Goal: Task Accomplishment & Management: Use online tool/utility

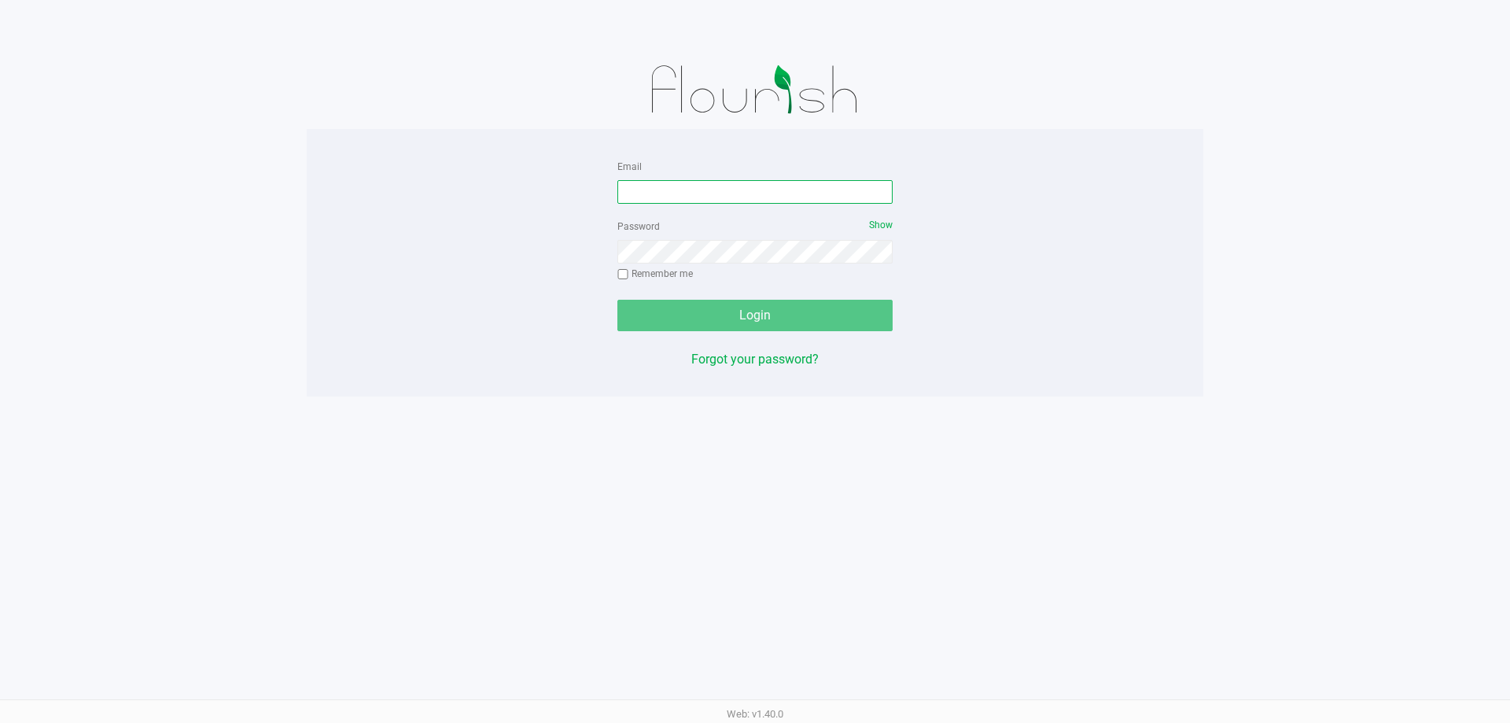
click at [808, 193] on input "Email" at bounding box center [754, 192] width 275 height 24
type input "[EMAIL_ADDRESS][DOMAIN_NAME]"
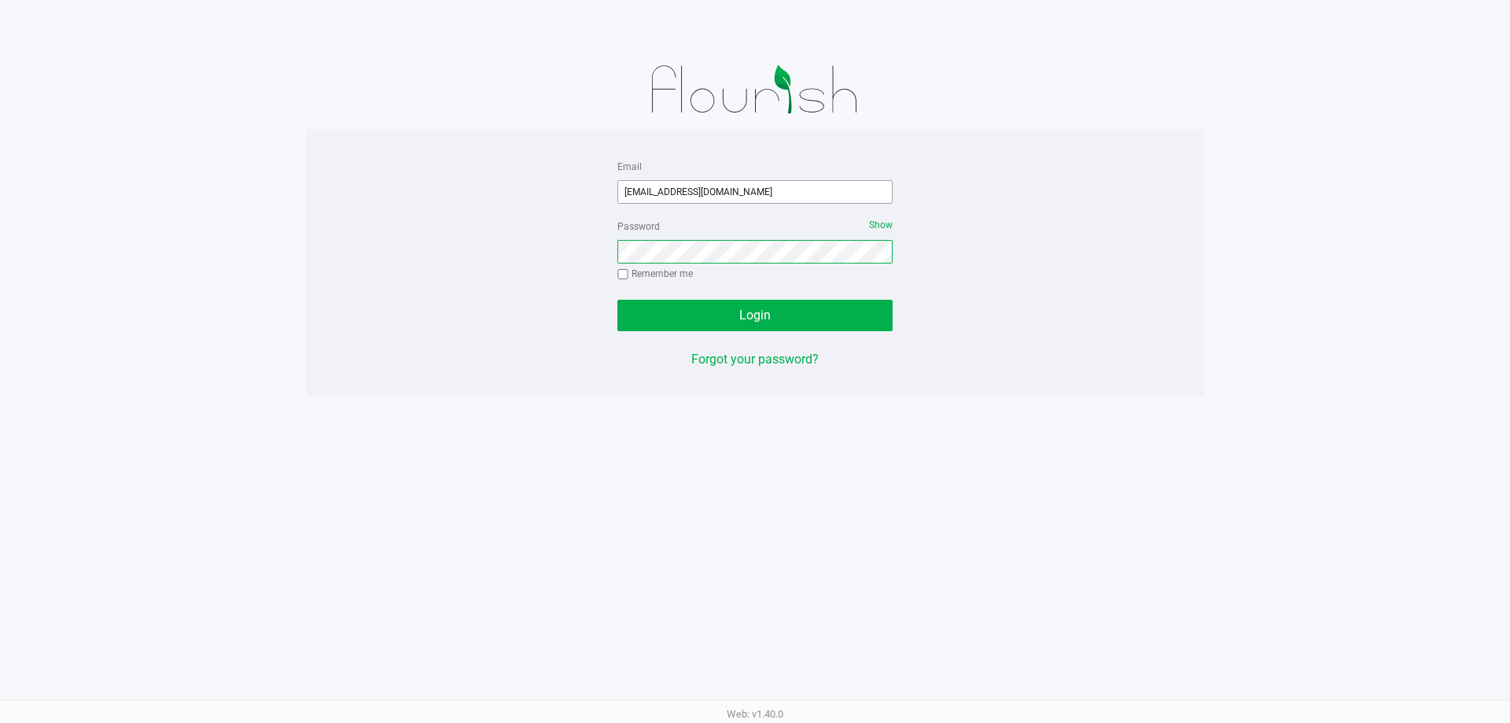
click at [617, 300] on button "Login" at bounding box center [754, 315] width 275 height 31
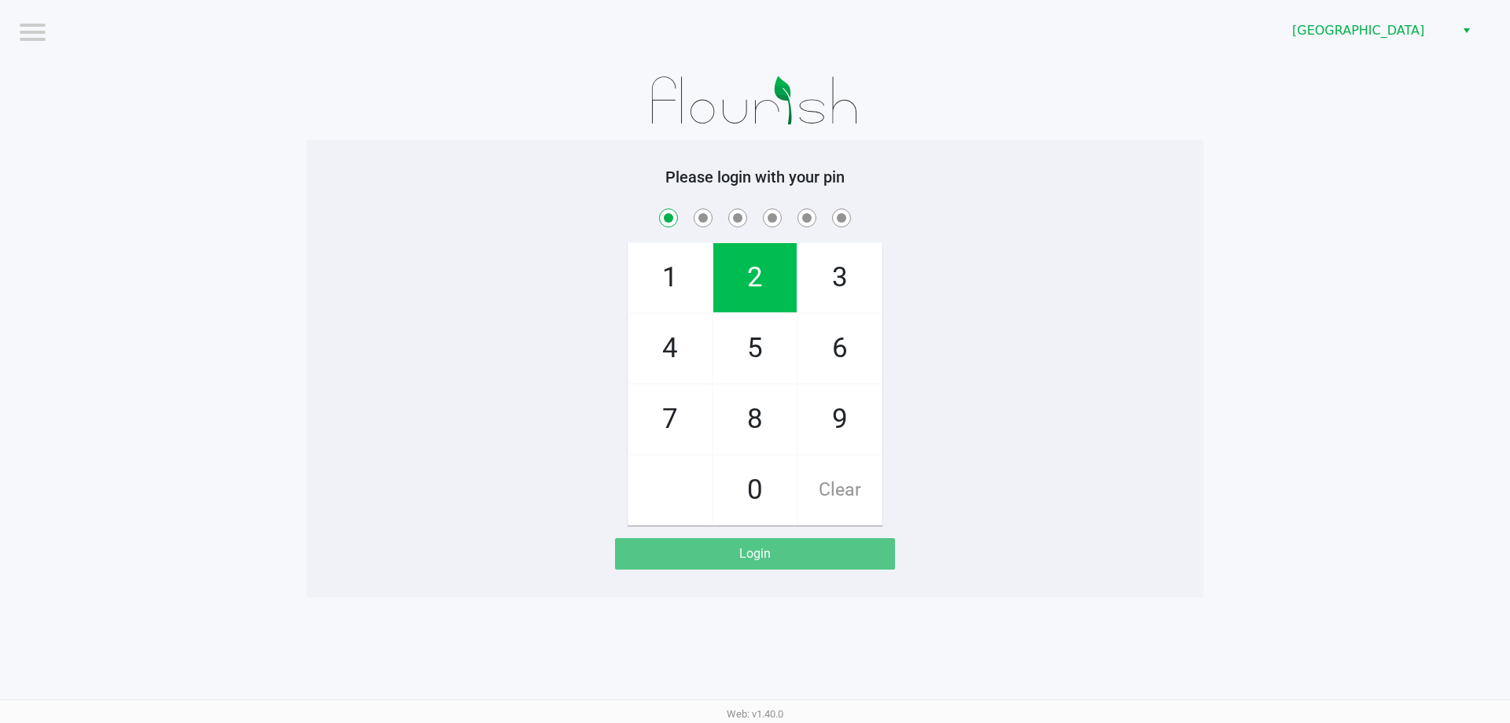
checkbox input "true"
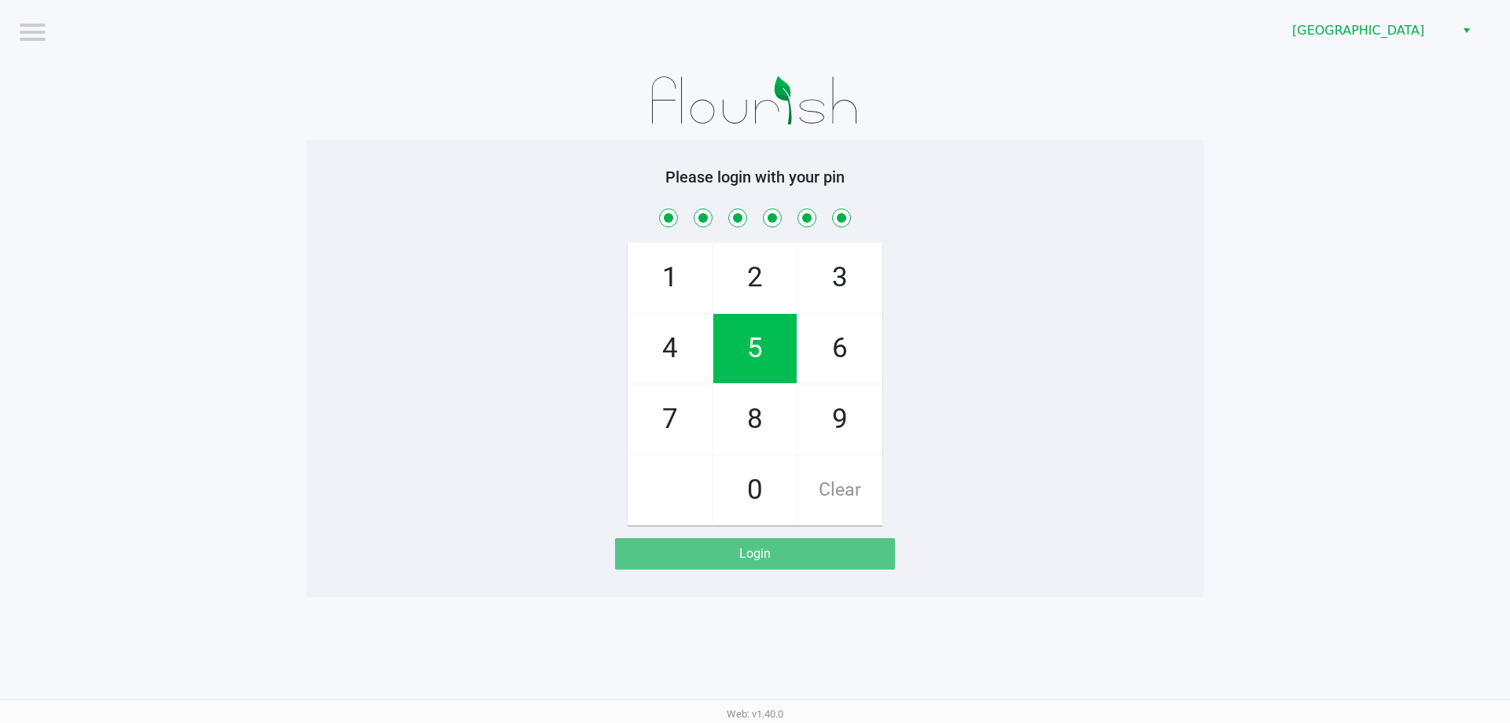
checkbox input "true"
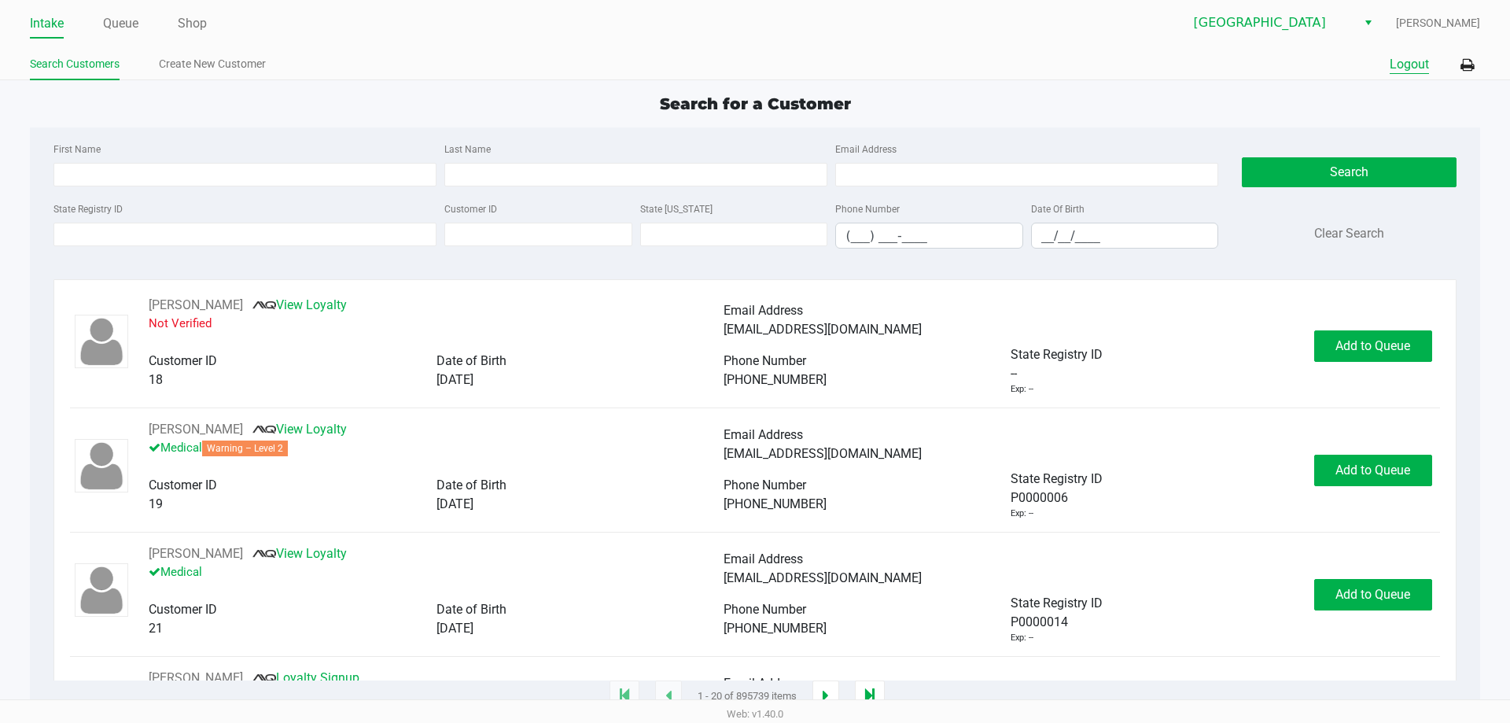
click at [1425, 60] on button "Logout" at bounding box center [1409, 64] width 39 height 19
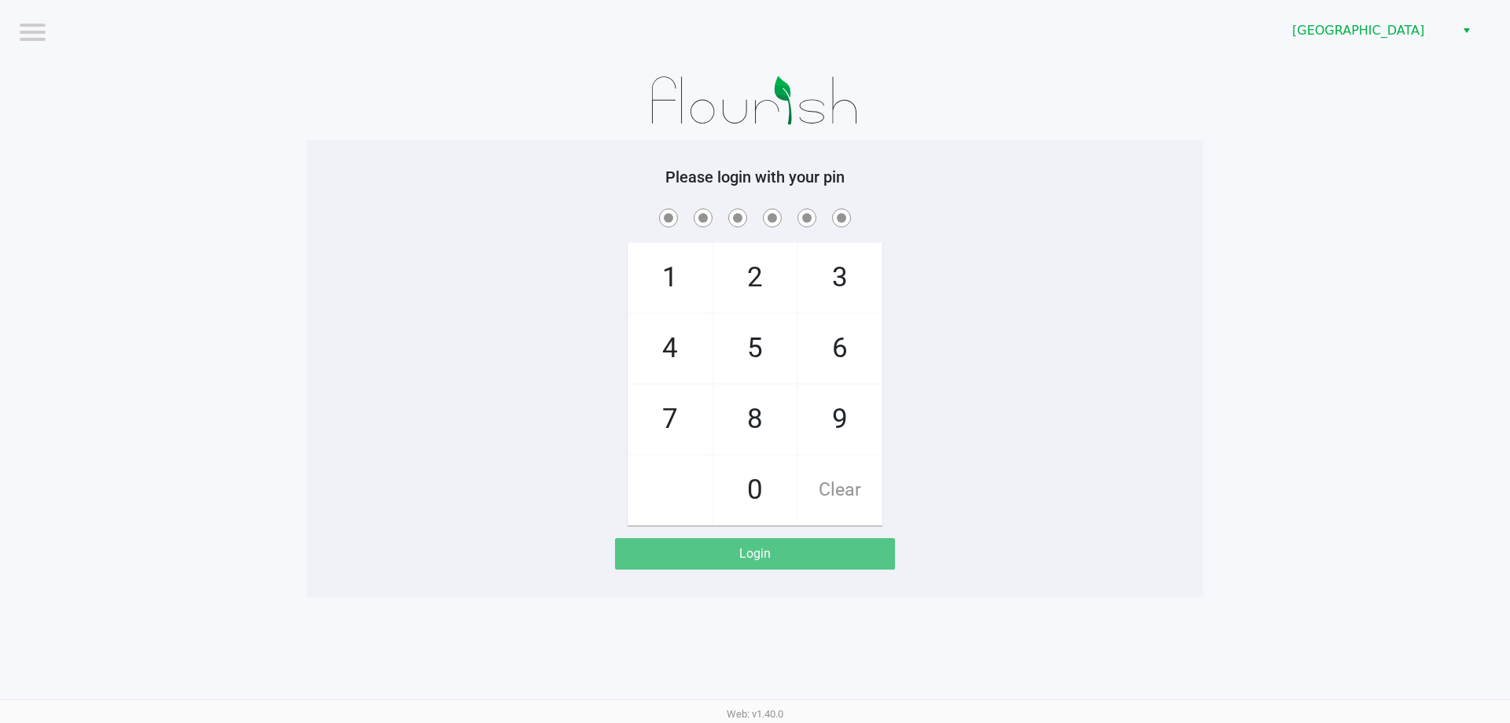
click at [252, 372] on app-pos-login-wrapper "Logout Lakeland WC Please login with your pin 1 4 7 2 5 8 0 3 6 9 Clear Login" at bounding box center [755, 298] width 1510 height 597
checkbox input "true"
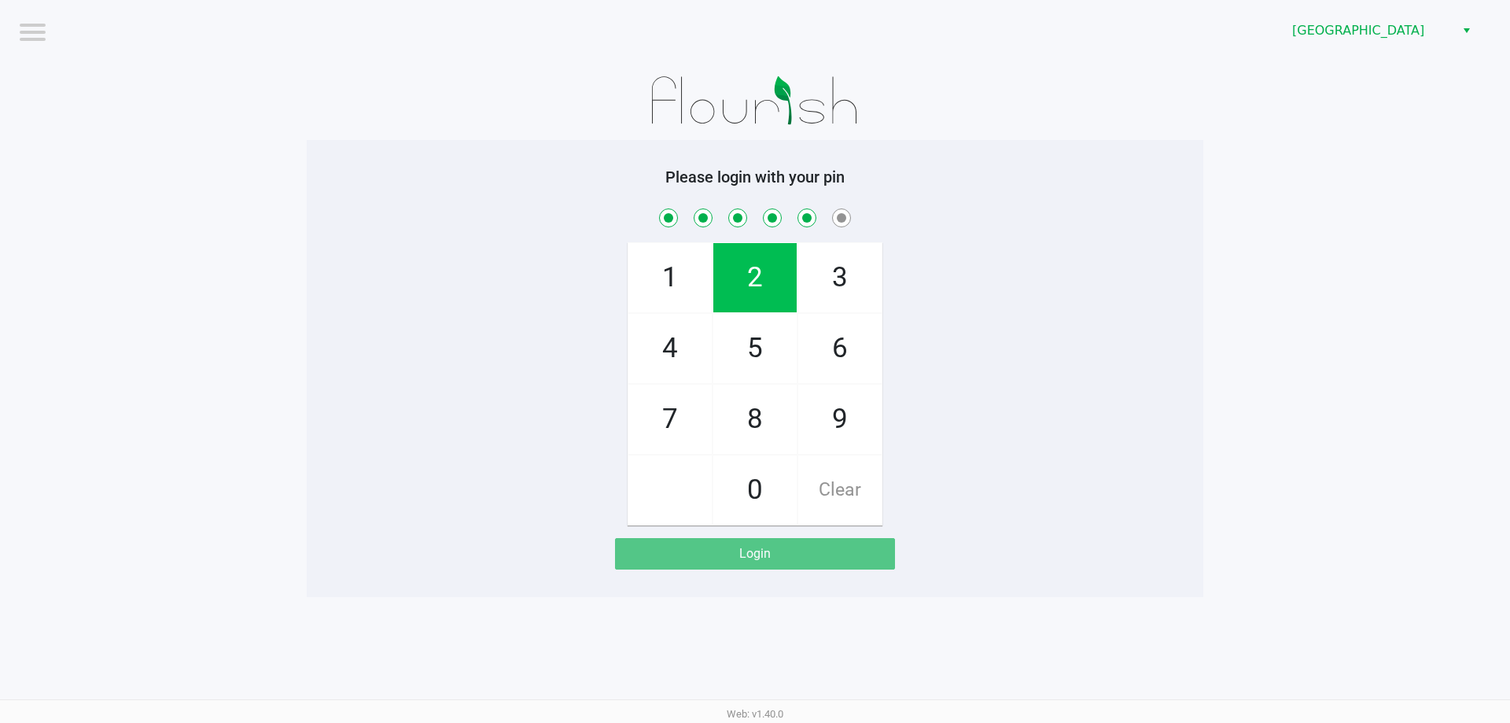
checkbox input "true"
click at [1208, 357] on app-pos-login-wrapper "Logout Lakeland WC Please login with your pin 1 4 7 2 5 8 0 3 6 9 Clear Login" at bounding box center [755, 298] width 1510 height 597
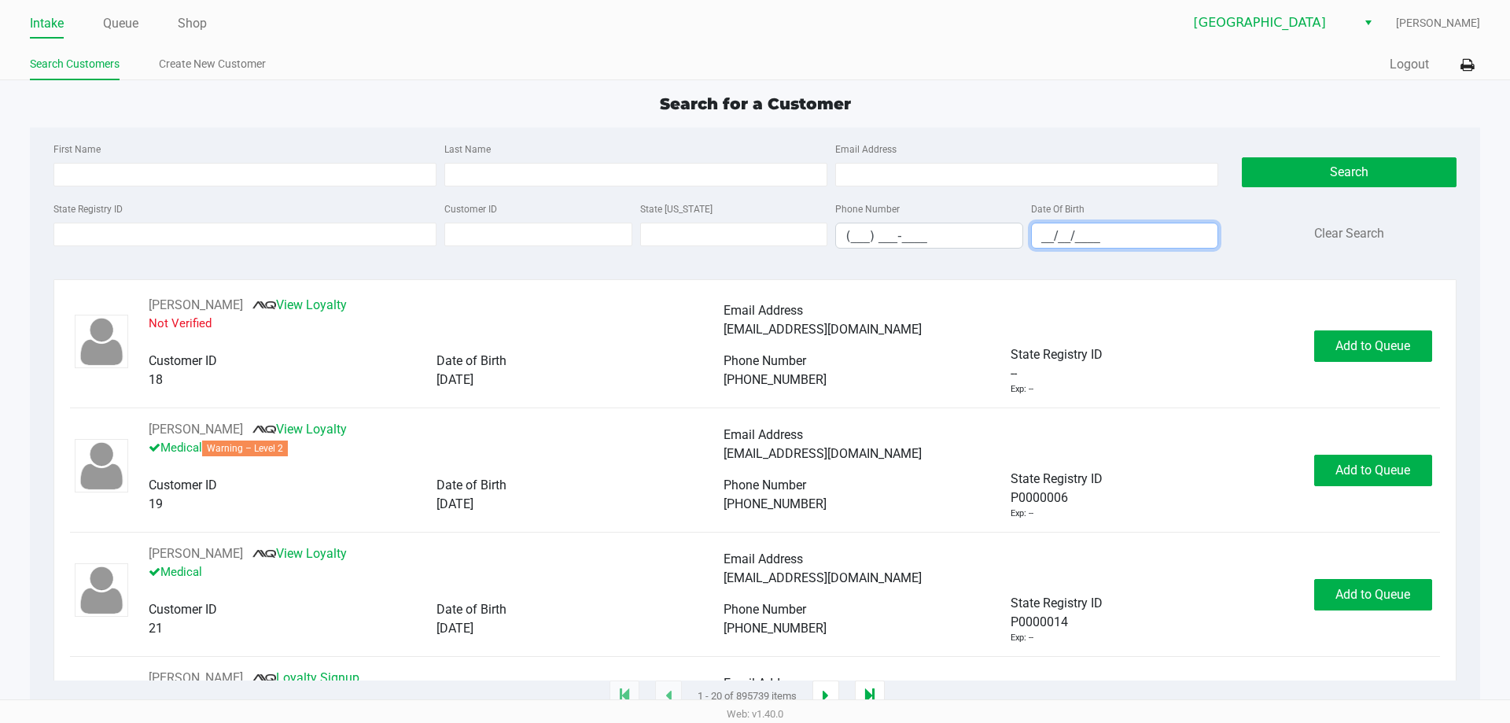
click at [1102, 232] on input "__/__/____" at bounding box center [1125, 235] width 186 height 24
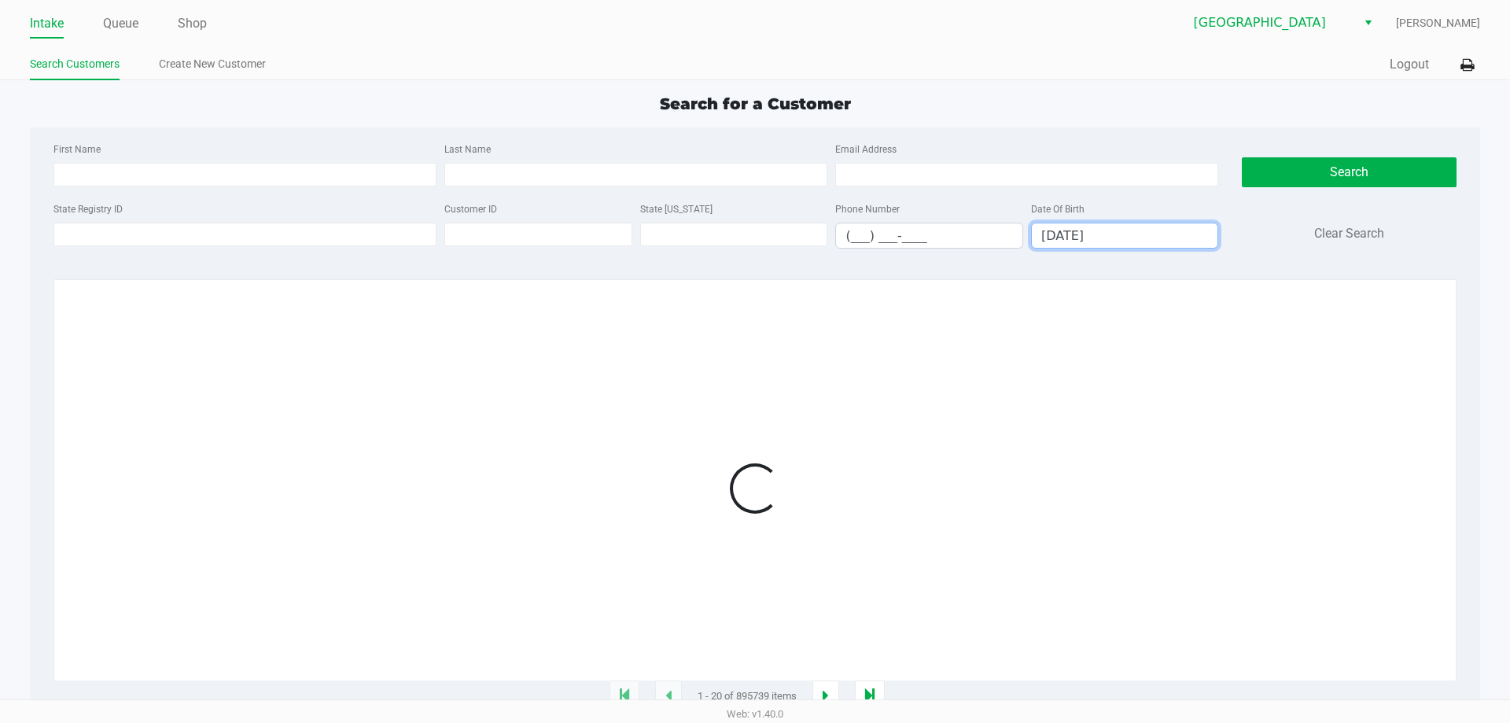
type input "[DATE]"
click at [670, 172] on input "Last Name" at bounding box center [635, 175] width 383 height 24
type input "ada"
click at [1301, 338] on div at bounding box center [754, 488] width 1369 height 385
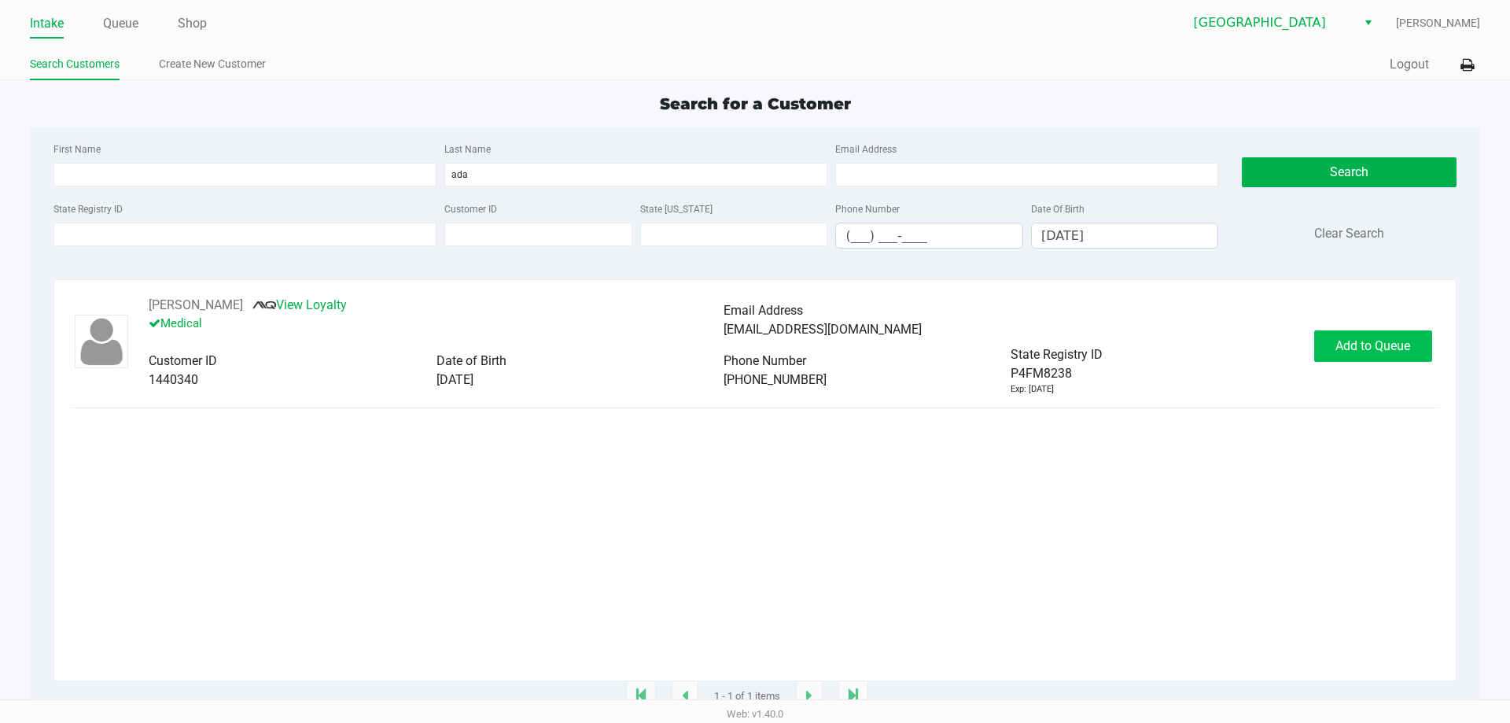
click at [1379, 357] on button "Add to Queue" at bounding box center [1373, 345] width 118 height 31
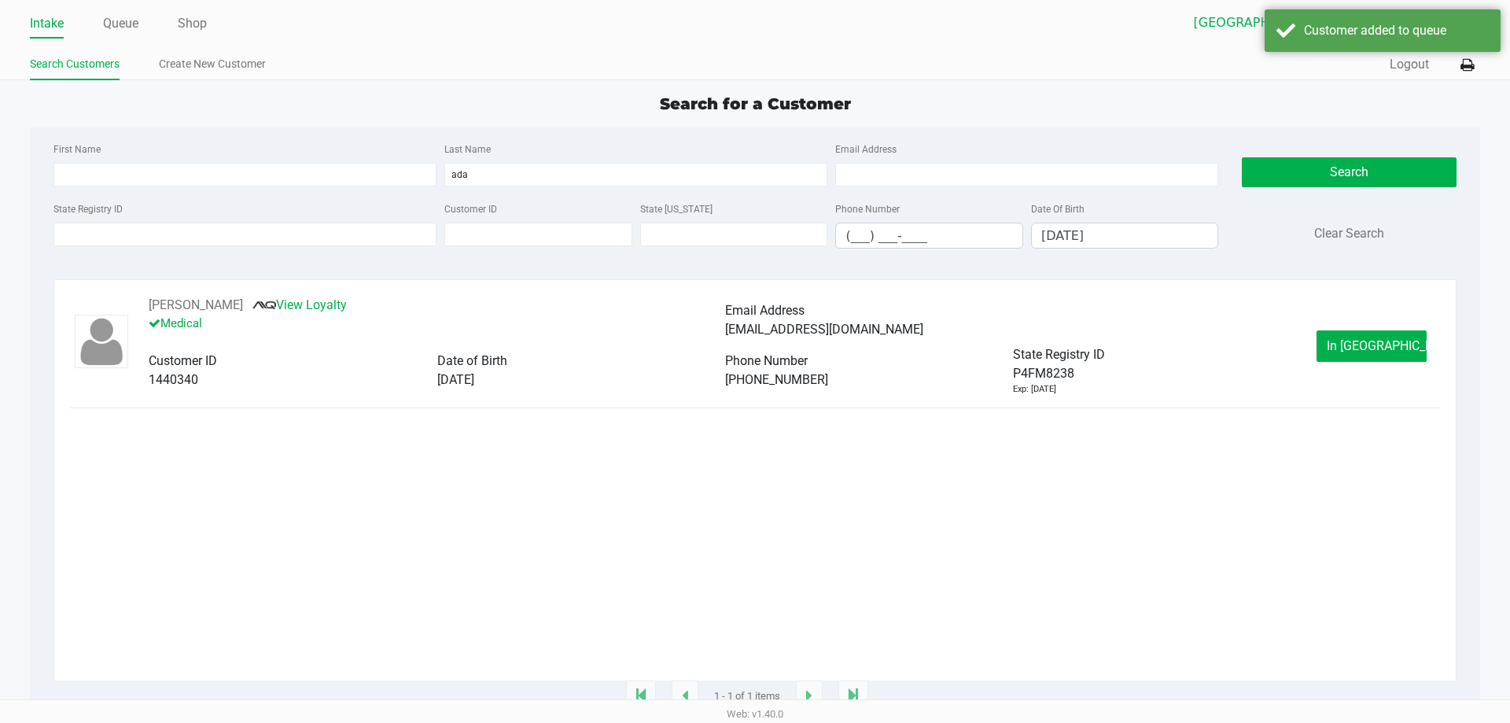
click at [1378, 358] on button "In [GEOGRAPHIC_DATA]" at bounding box center [1372, 345] width 110 height 31
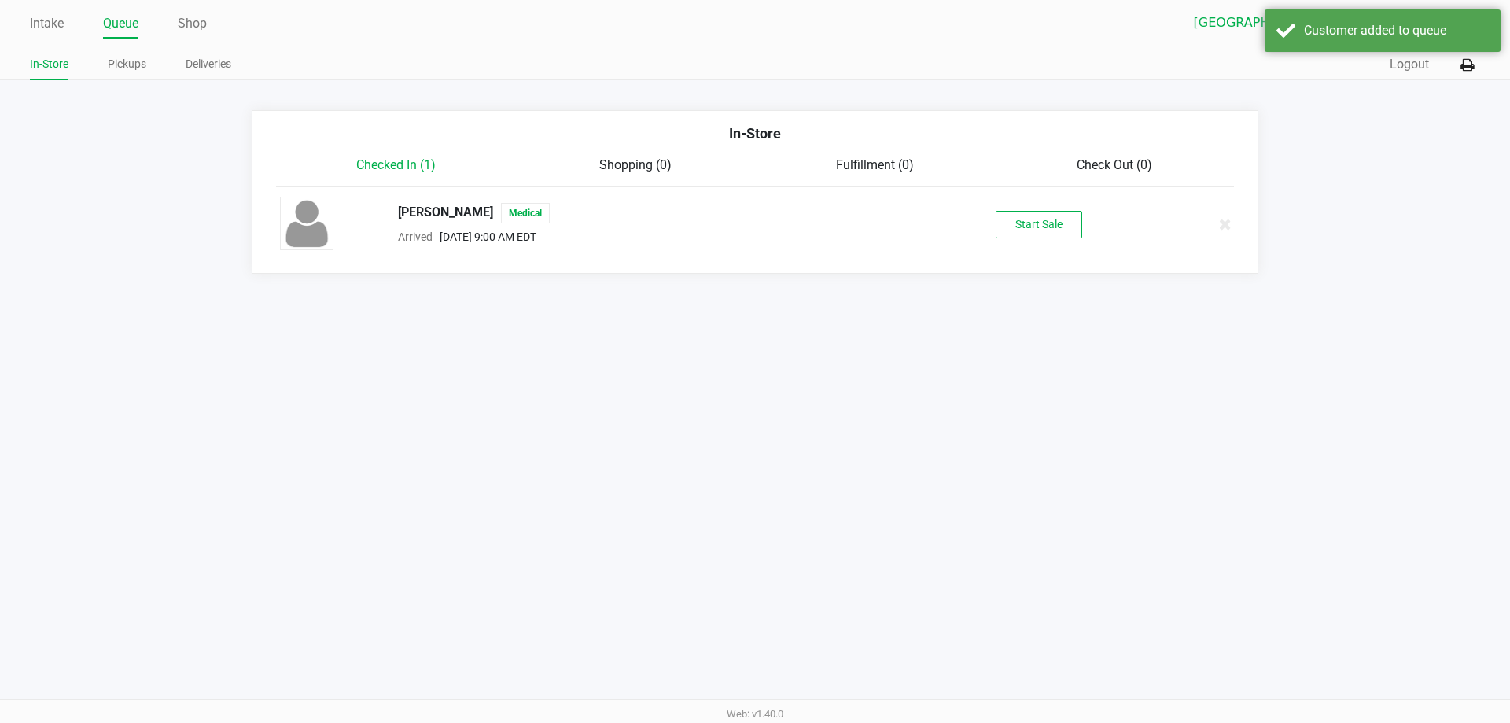
click at [1039, 223] on button "Start Sale" at bounding box center [1039, 225] width 87 height 28
click at [1050, 230] on div "Start Sale" at bounding box center [1039, 225] width 87 height 28
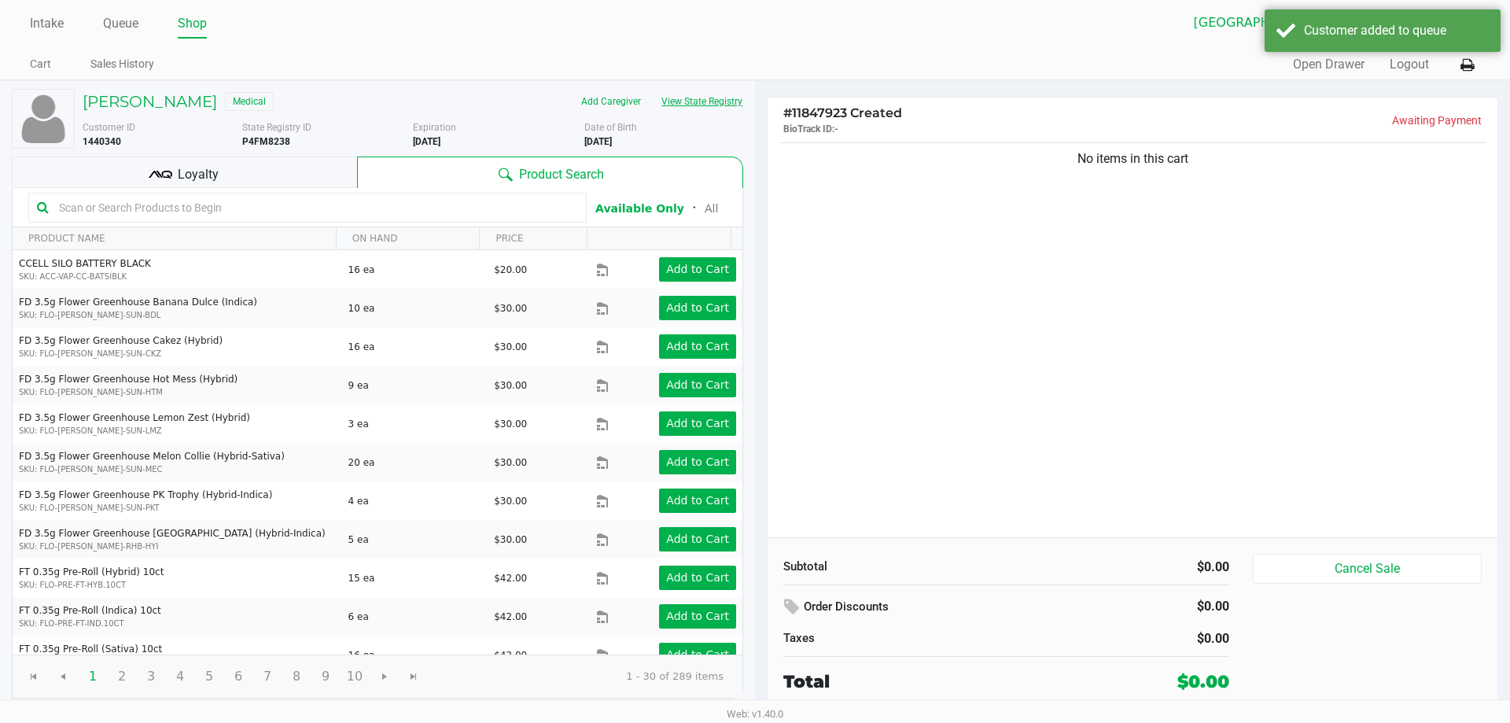
click at [697, 106] on button "View State Registry" at bounding box center [697, 101] width 92 height 25
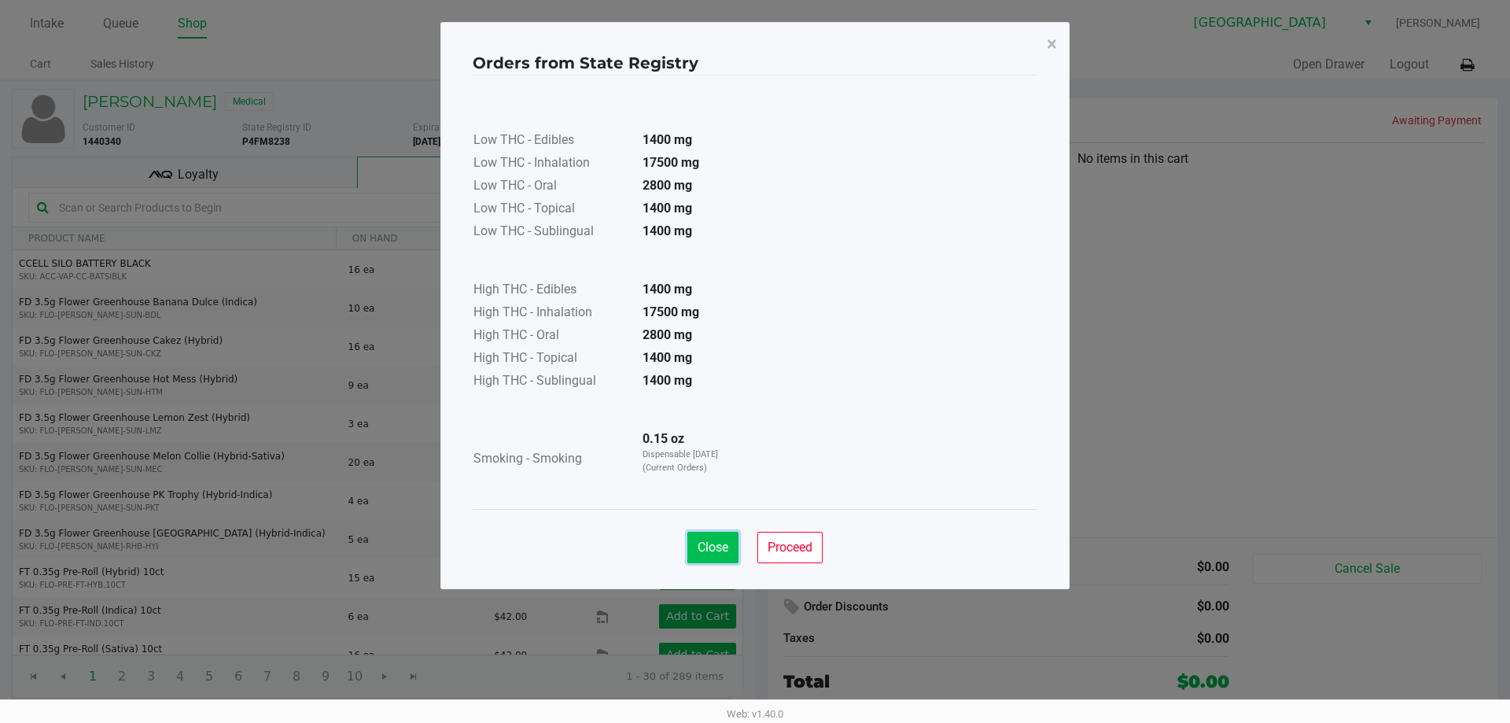
click at [708, 542] on span "Close" at bounding box center [713, 547] width 31 height 15
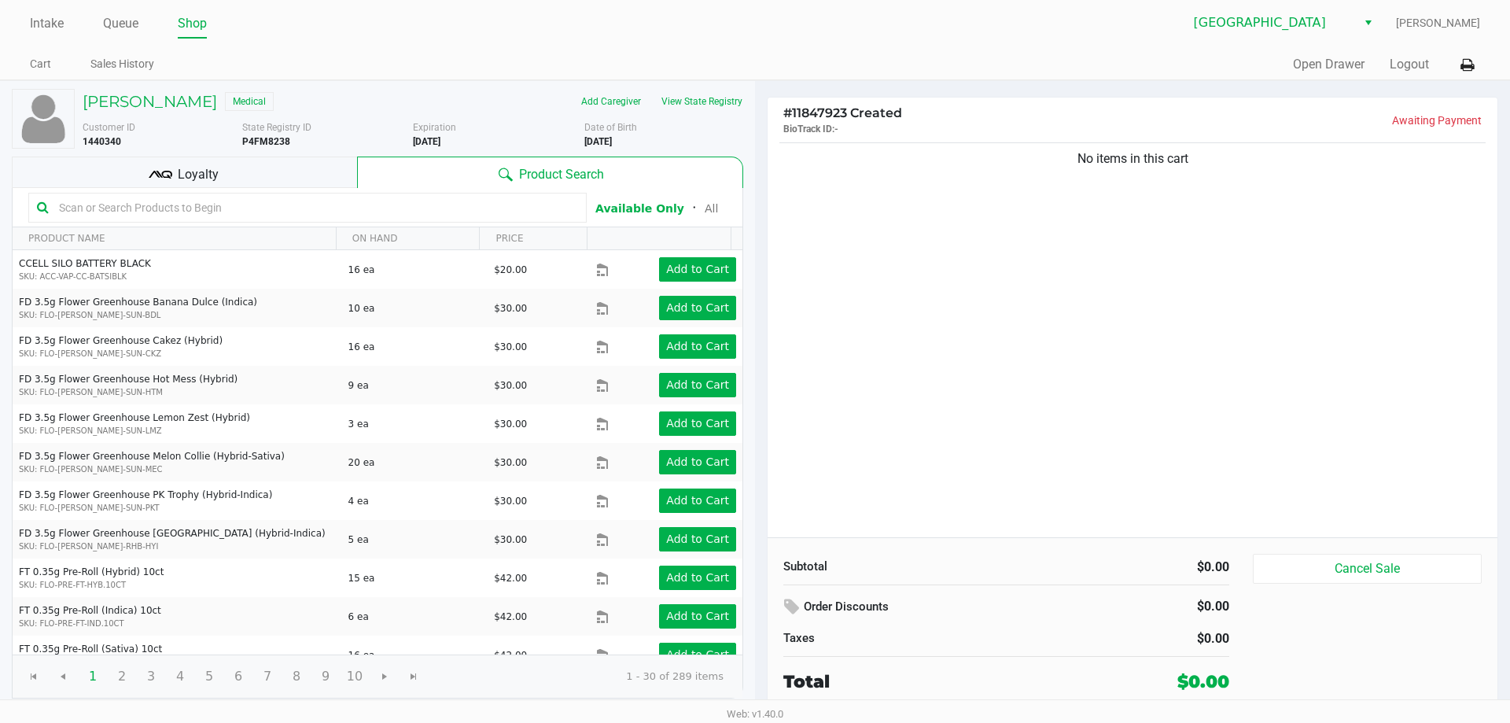
drag, startPoint x: 930, startPoint y: 455, endPoint x: 928, endPoint y: 464, distance: 9.6
click at [929, 458] on div "No items in this cart" at bounding box center [1133, 338] width 730 height 398
click at [691, 105] on button "View State Registry" at bounding box center [697, 101] width 92 height 25
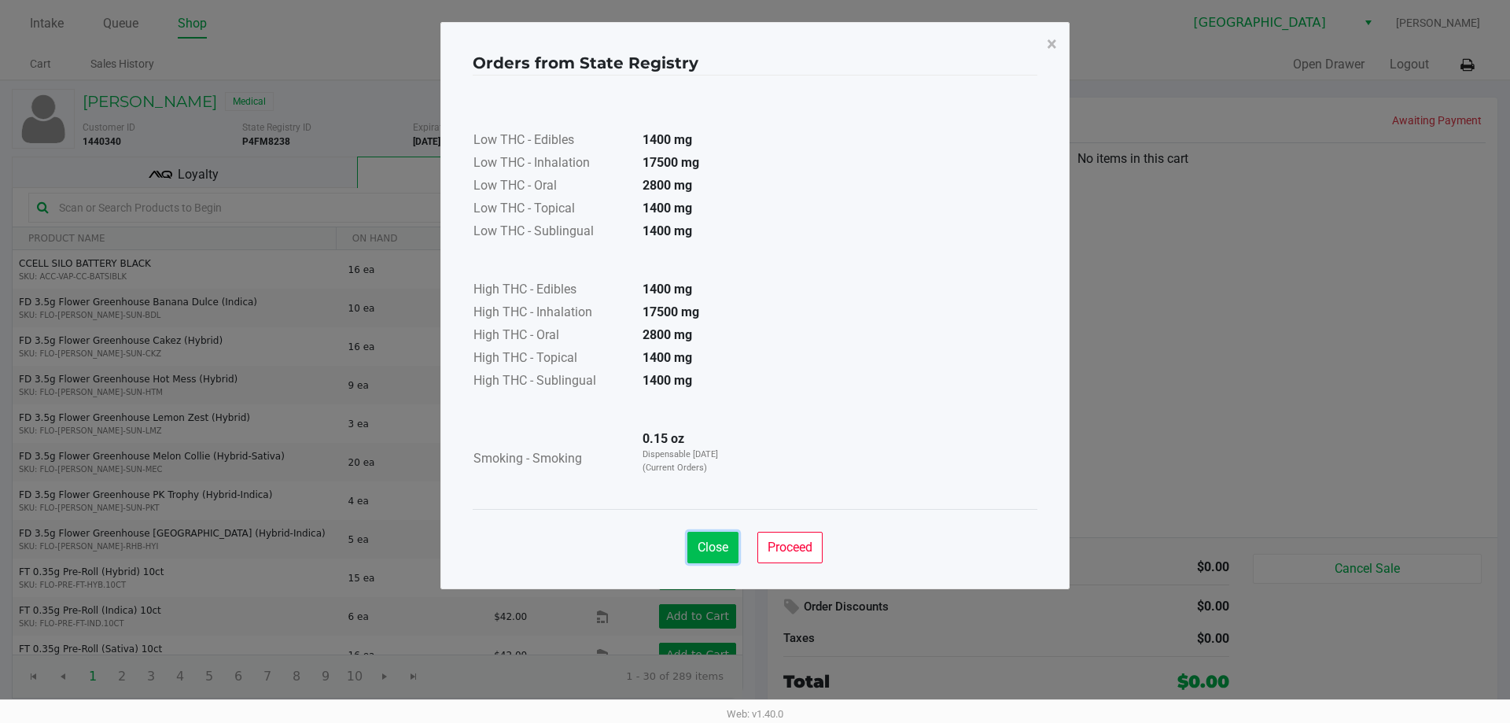
click at [705, 545] on span "Close" at bounding box center [713, 547] width 31 height 15
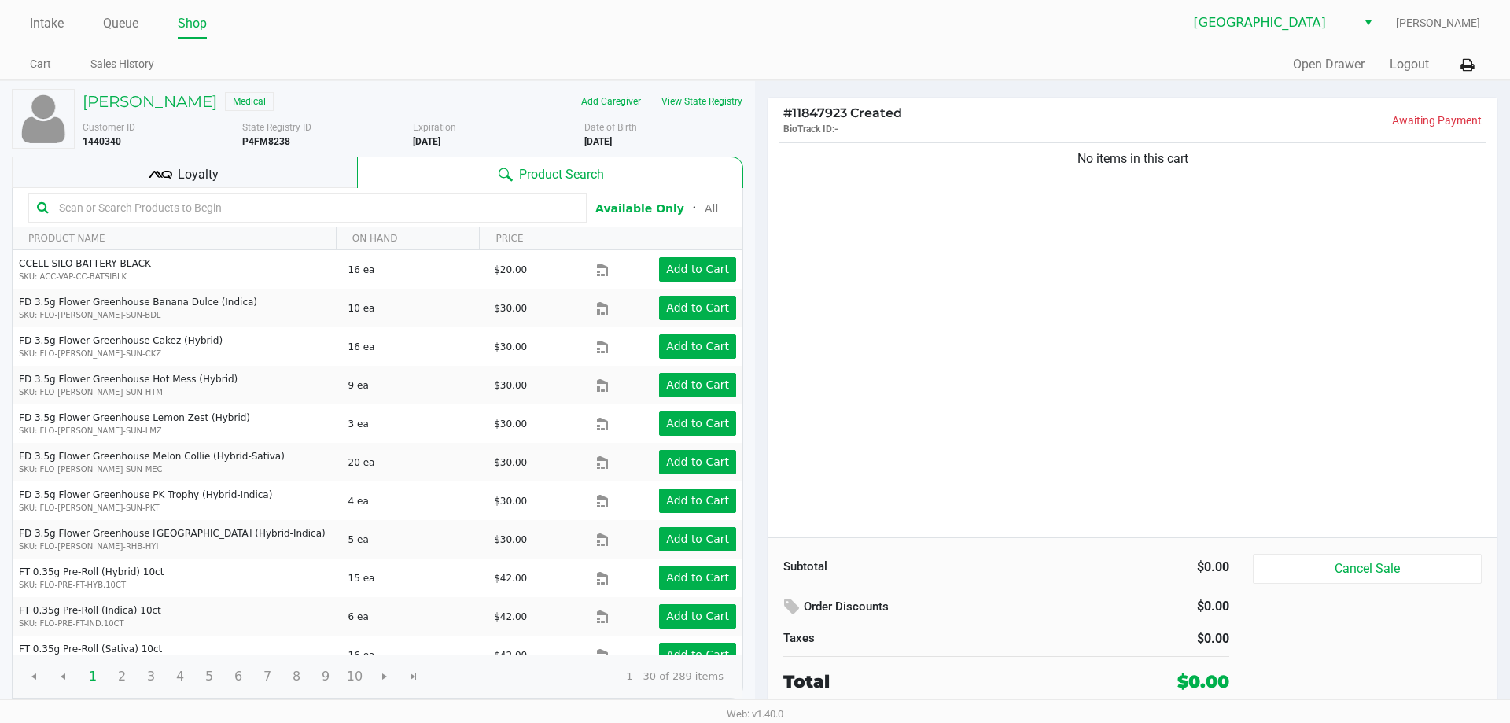
click at [996, 409] on div "No items in this cart" at bounding box center [1133, 338] width 730 height 398
click at [996, 406] on div "No items in this cart" at bounding box center [1133, 338] width 730 height 398
